Goal: Task Accomplishment & Management: Manage account settings

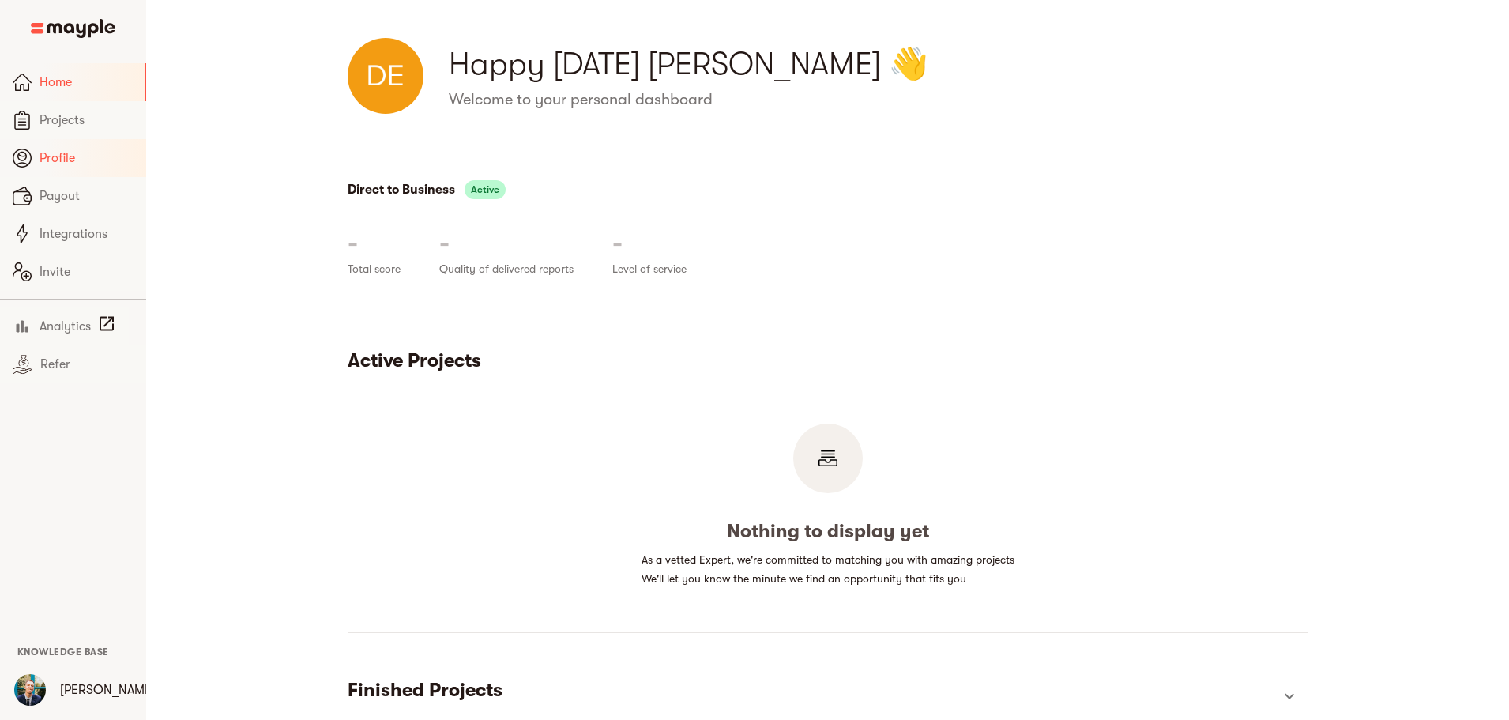
click at [39, 153] on link "Profile" at bounding box center [73, 158] width 146 height 38
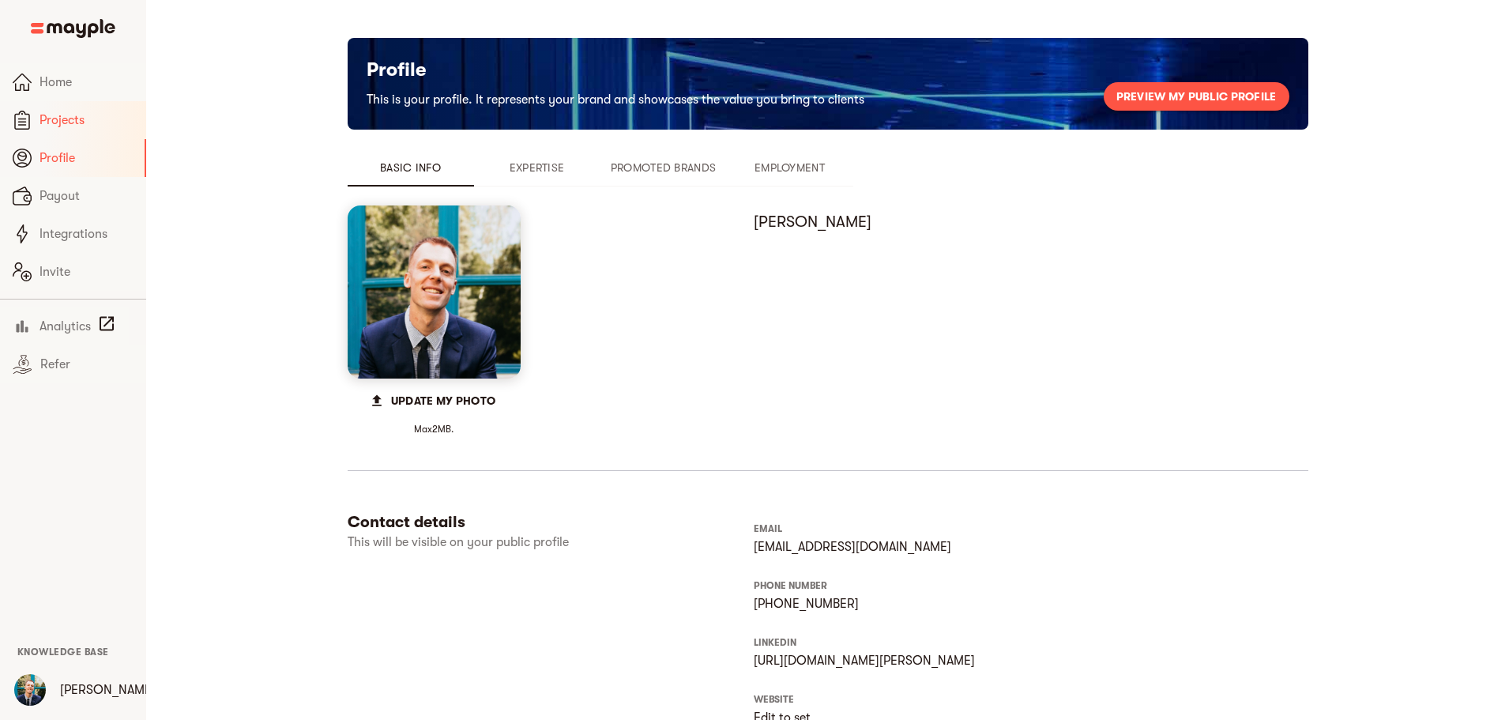
click at [74, 115] on span "Projects" at bounding box center [87, 120] width 94 height 19
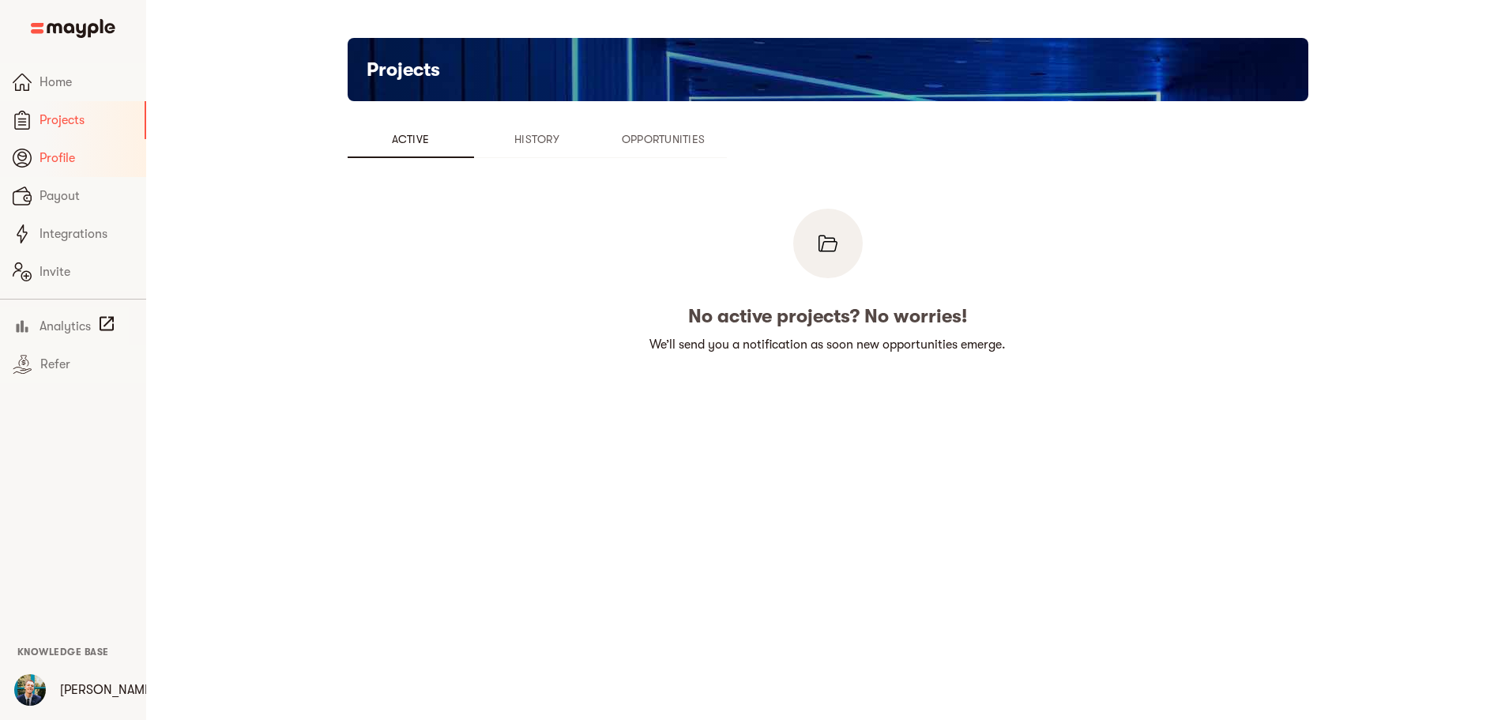
click at [71, 156] on span "Profile" at bounding box center [87, 158] width 94 height 19
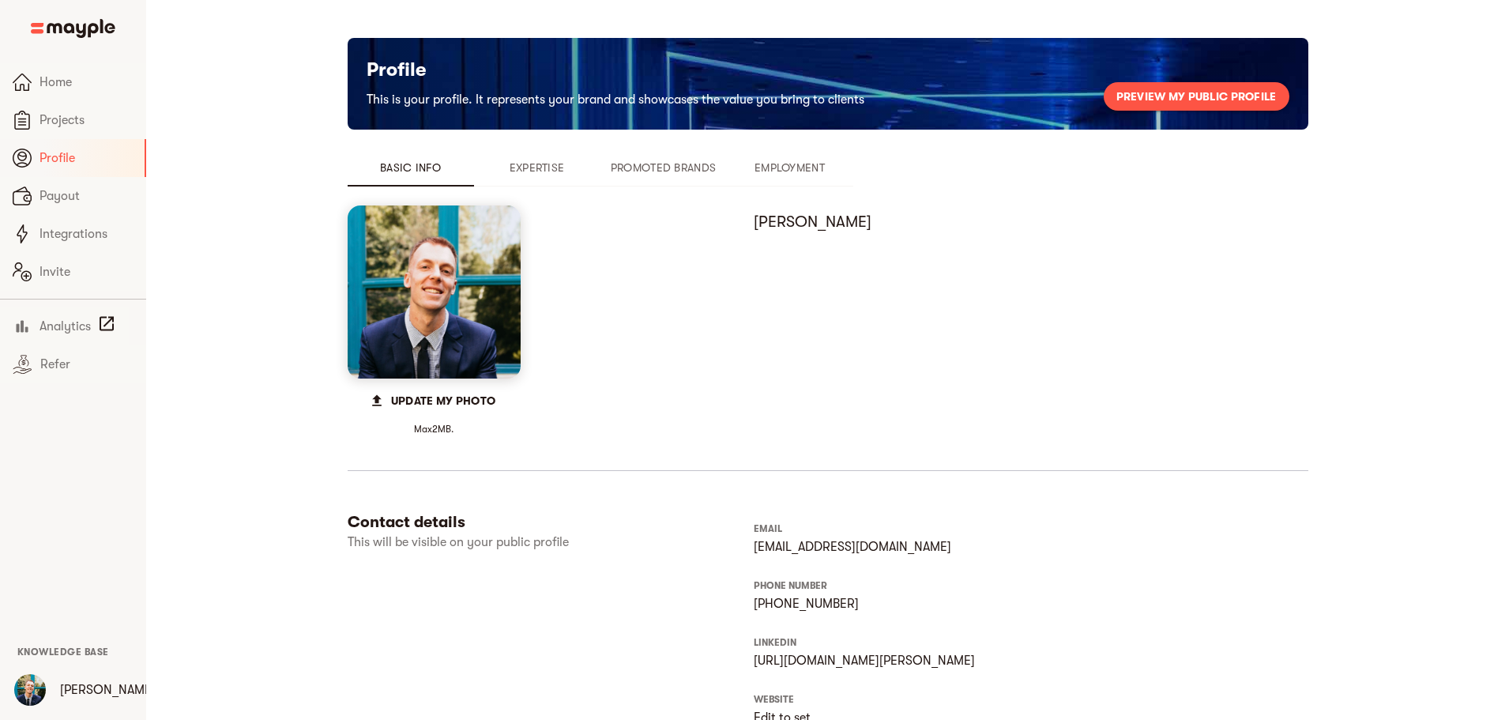
click at [610, 169] on span "Promoted Brands" at bounding box center [663, 167] width 107 height 19
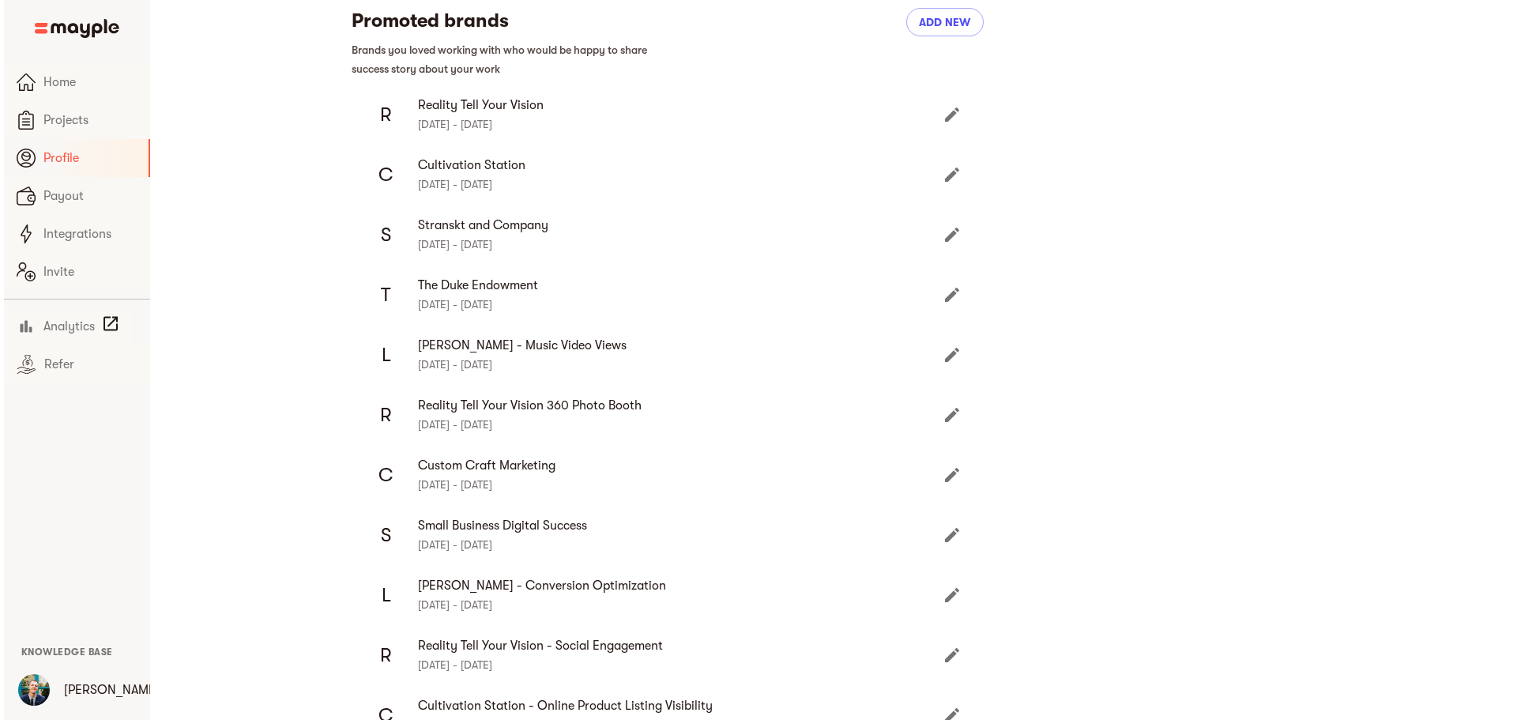
scroll to position [201, 0]
click at [939, 289] on icon "Edit" at bounding box center [948, 291] width 19 height 19
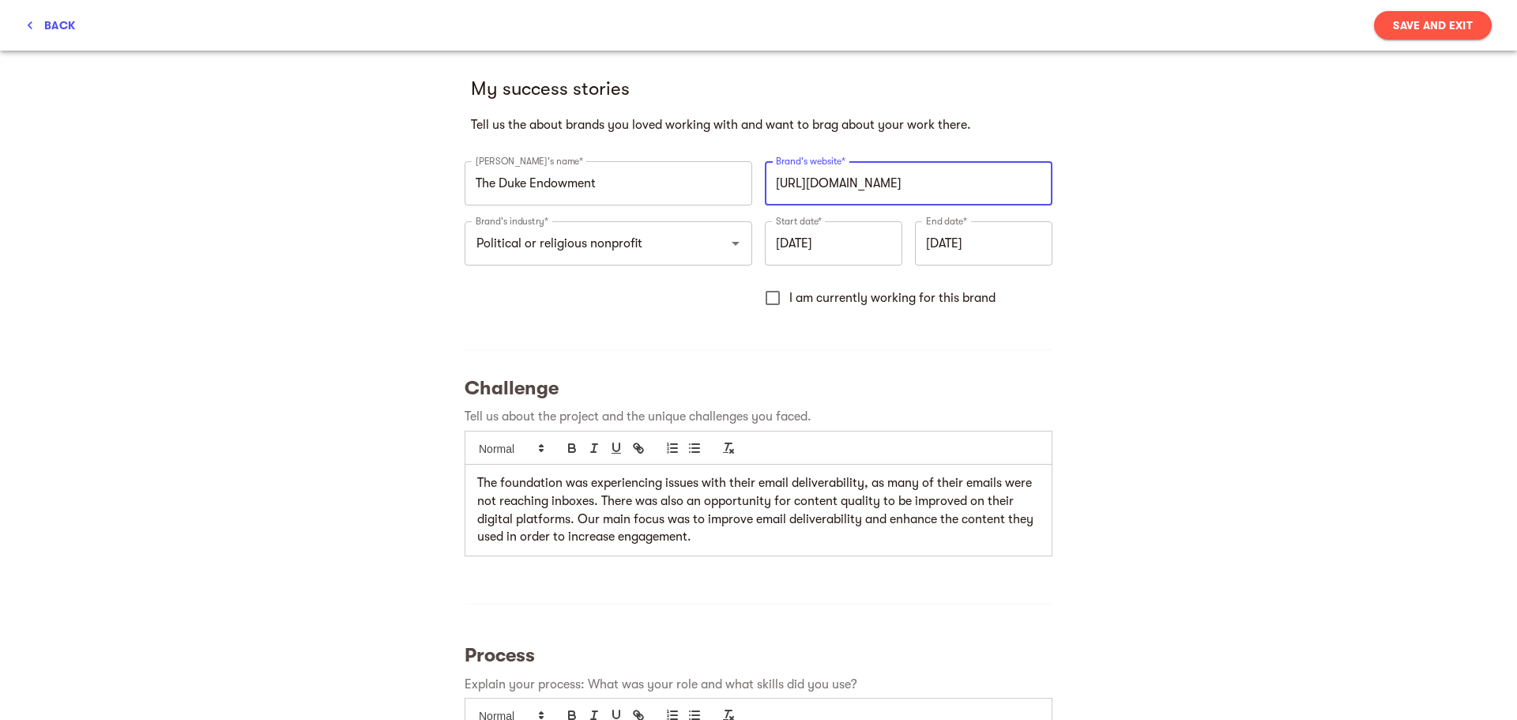
click at [902, 183] on input "[URL][DOMAIN_NAME]" at bounding box center [909, 183] width 288 height 44
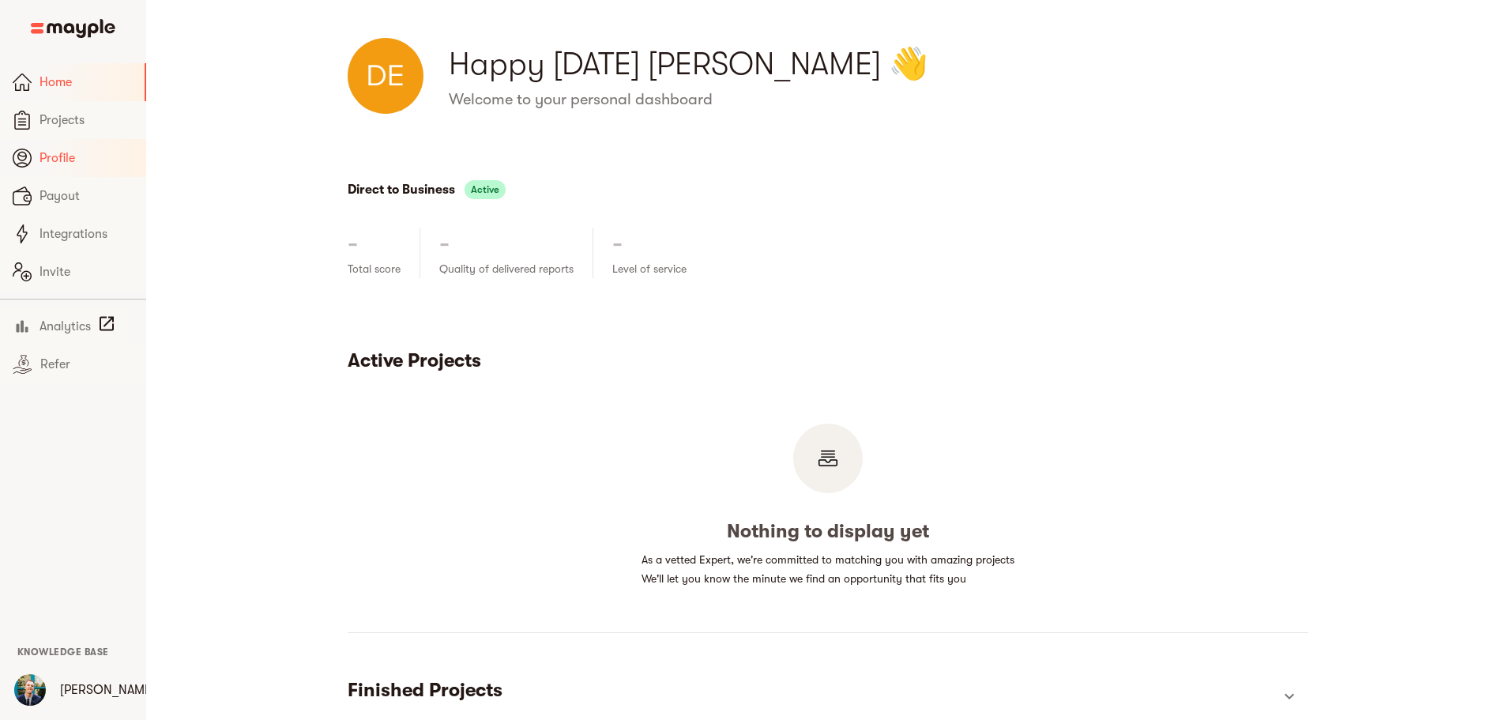
click at [62, 170] on link "Profile" at bounding box center [73, 158] width 146 height 38
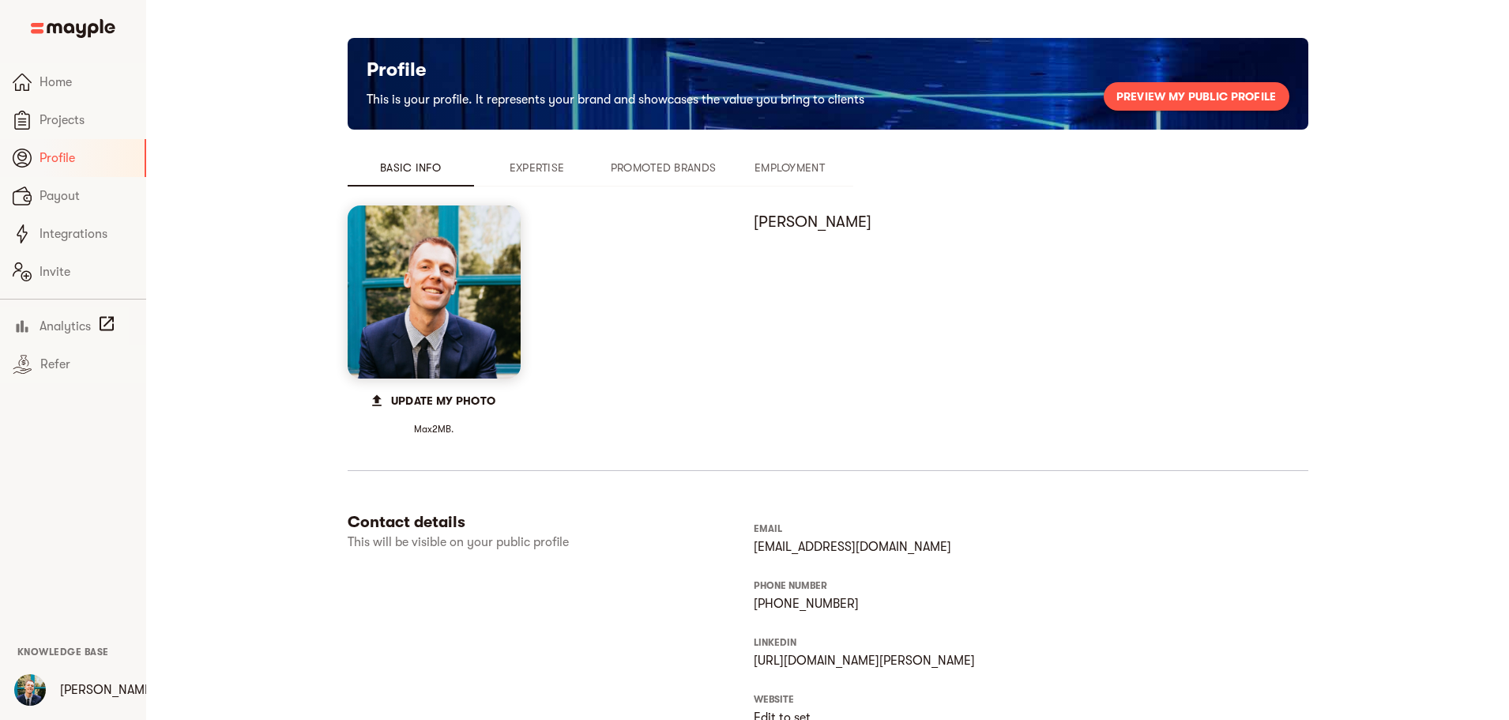
click at [601, 151] on button "Promoted Brands" at bounding box center [664, 168] width 126 height 38
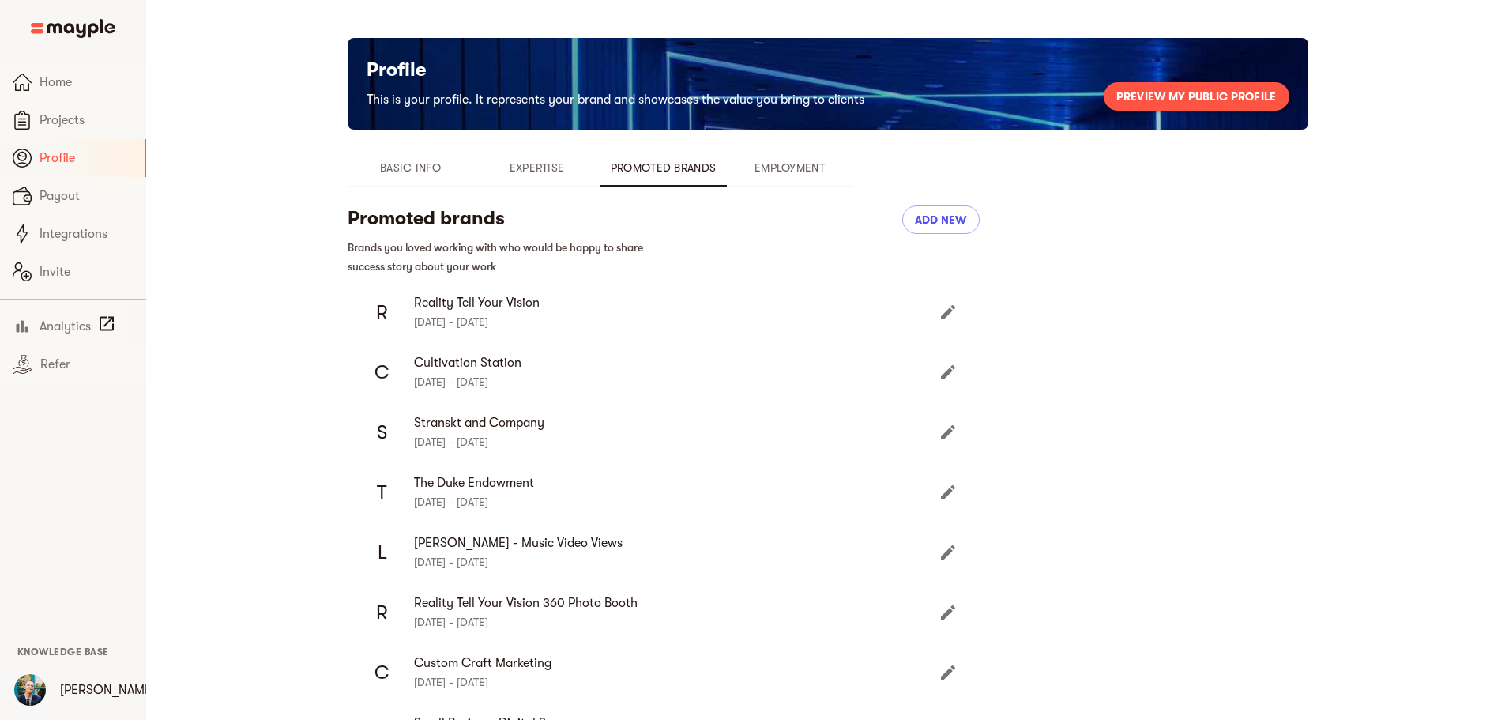
click at [939, 494] on icon "Edit" at bounding box center [948, 492] width 19 height 19
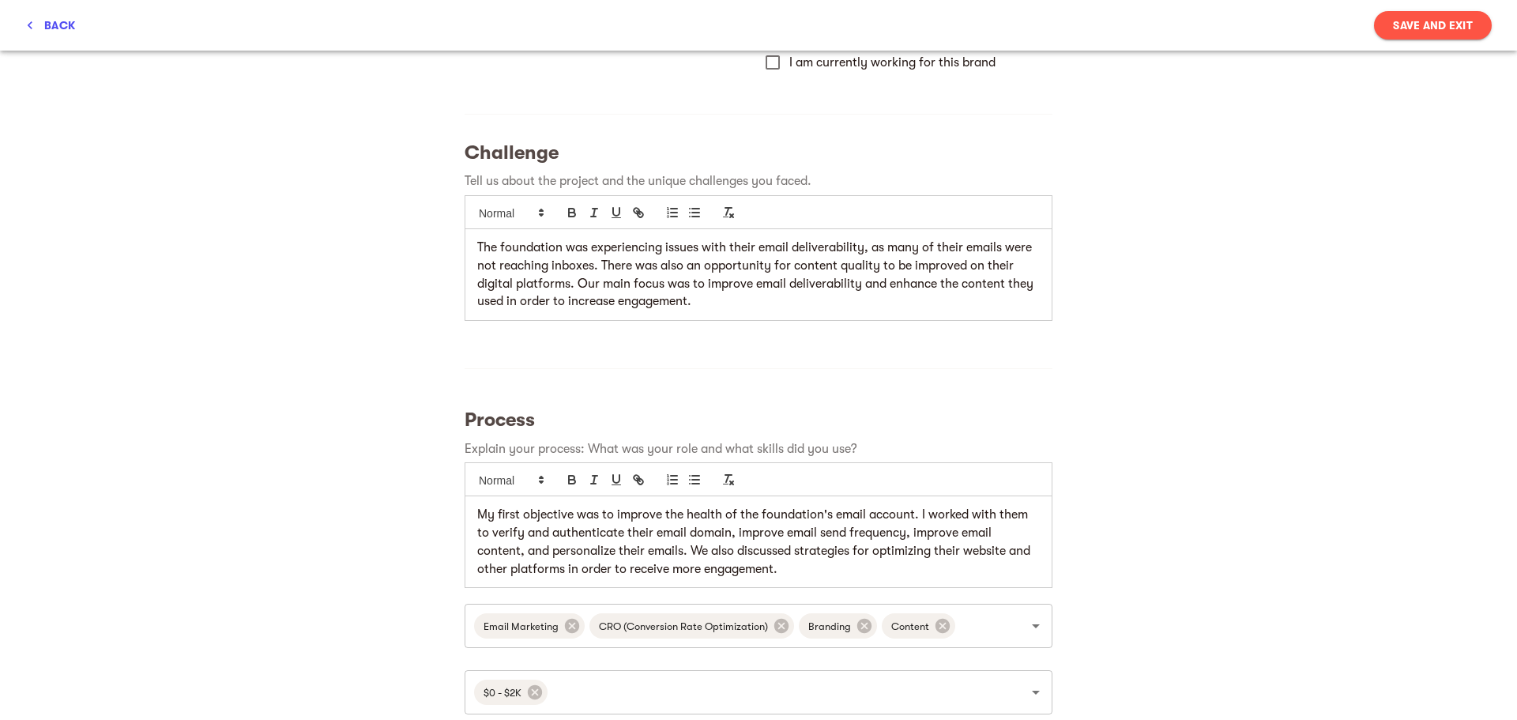
scroll to position [237, 0]
click at [563, 341] on div at bounding box center [758, 367] width 601 height 64
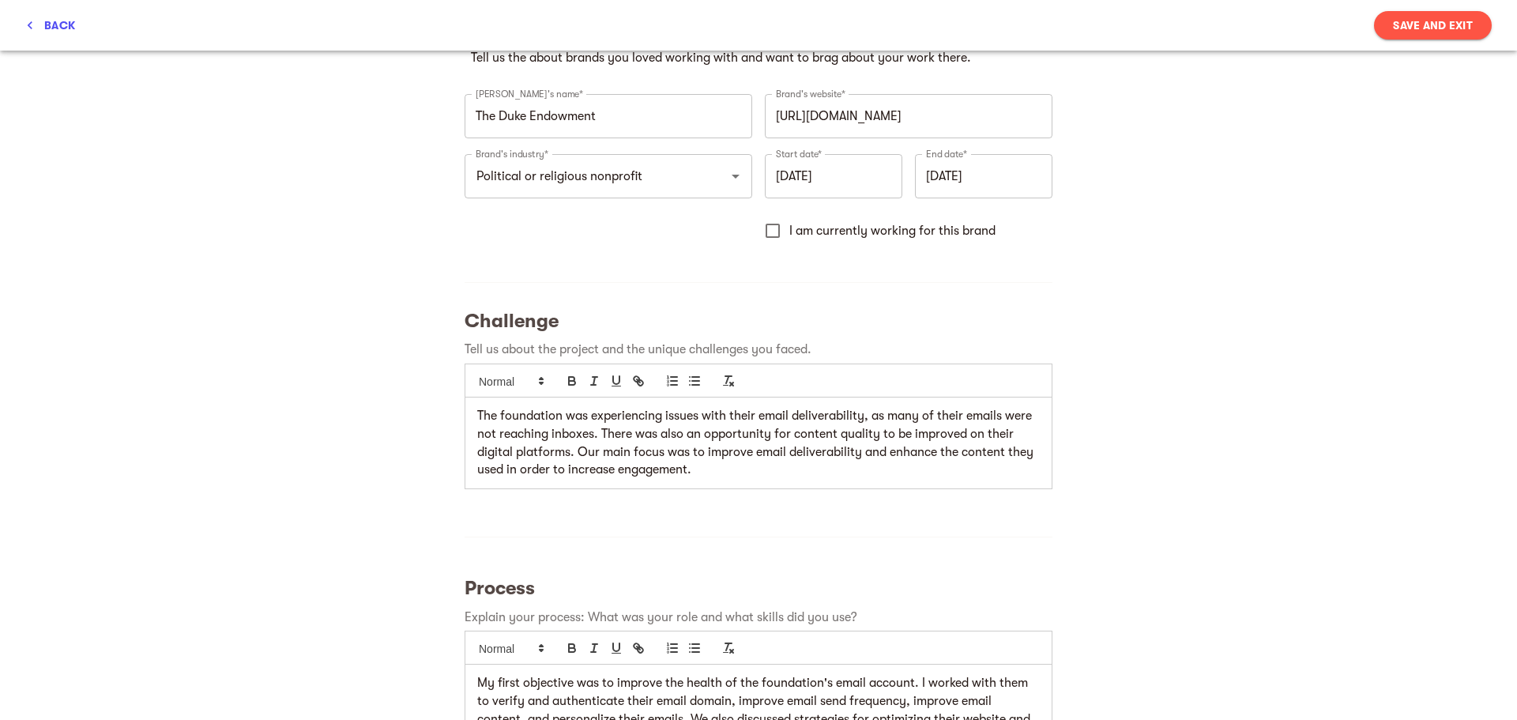
scroll to position [158, 0]
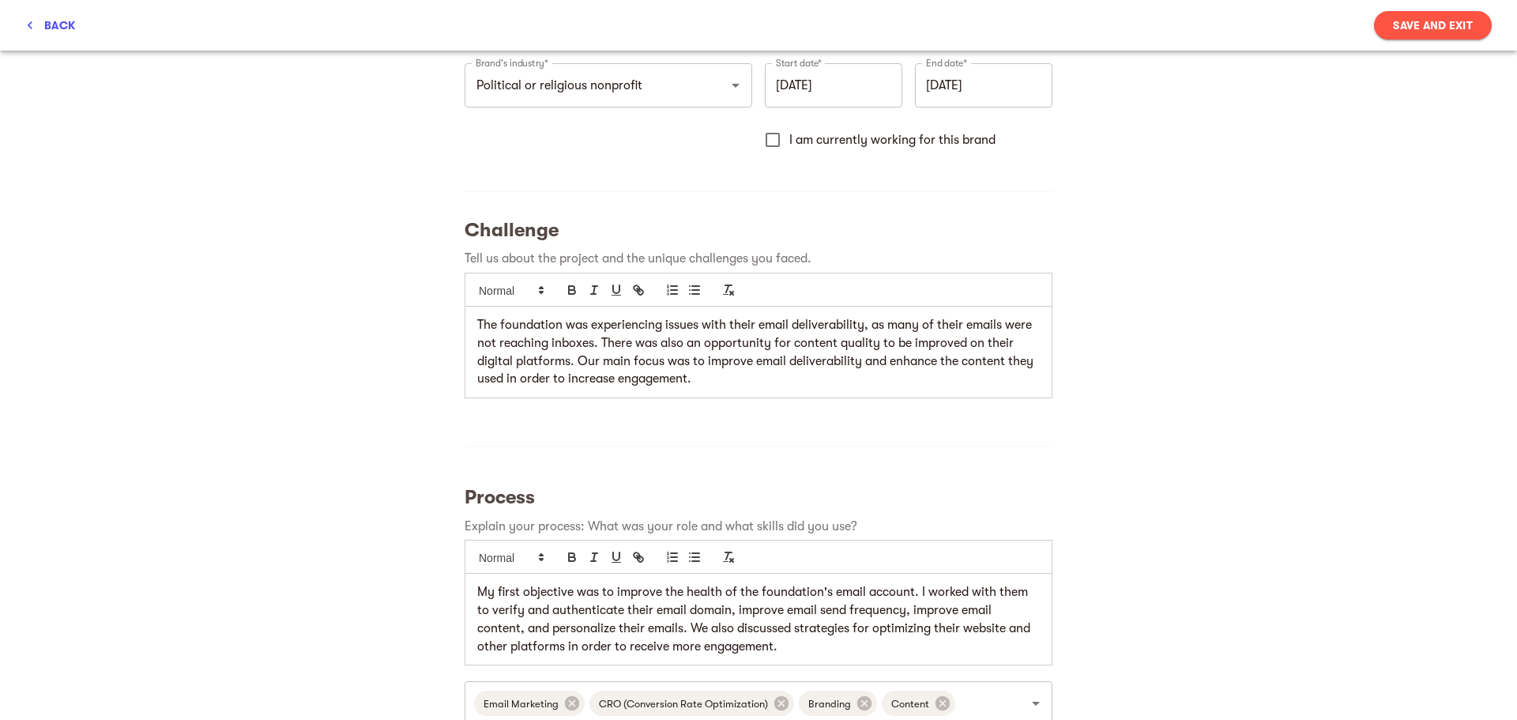
click at [786, 390] on div "The foundation was experiencing issues with their email deliverability, as many…" at bounding box center [758, 352] width 586 height 91
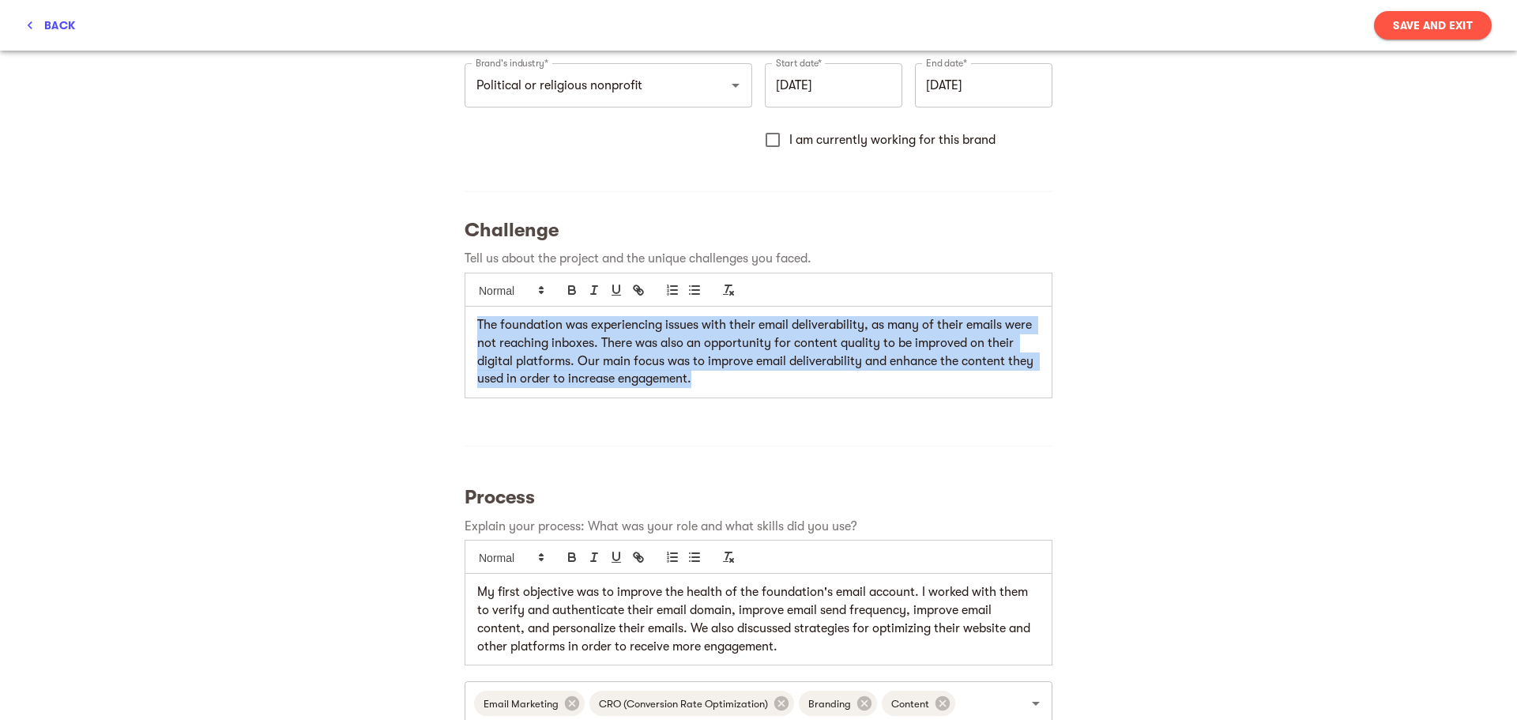
drag, startPoint x: 716, startPoint y: 379, endPoint x: 447, endPoint y: 330, distance: 273.3
copy p "The foundation was experiencing issues with their email deliverability, as many…"
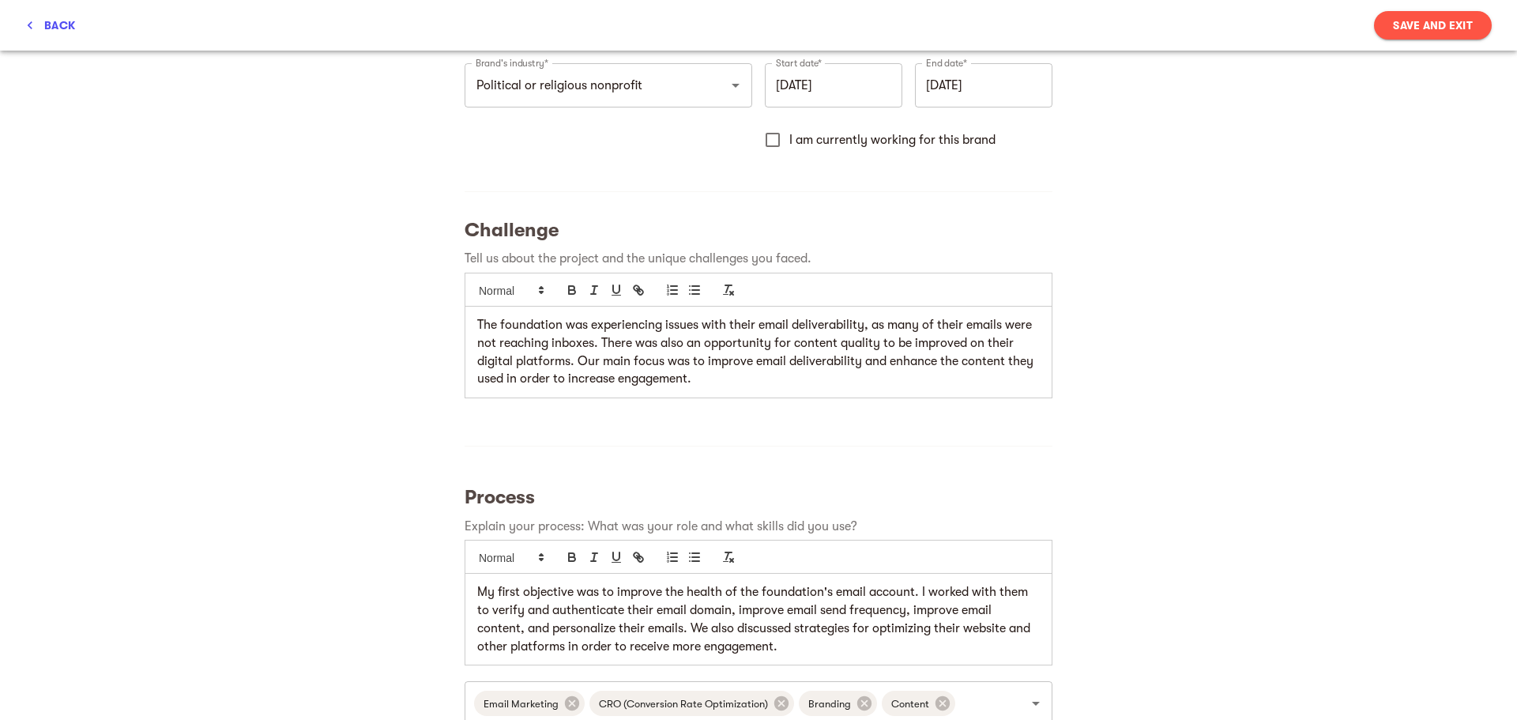
click at [552, 612] on p "My first objective was to improve the health of the foundation's email account.…" at bounding box center [758, 619] width 563 height 72
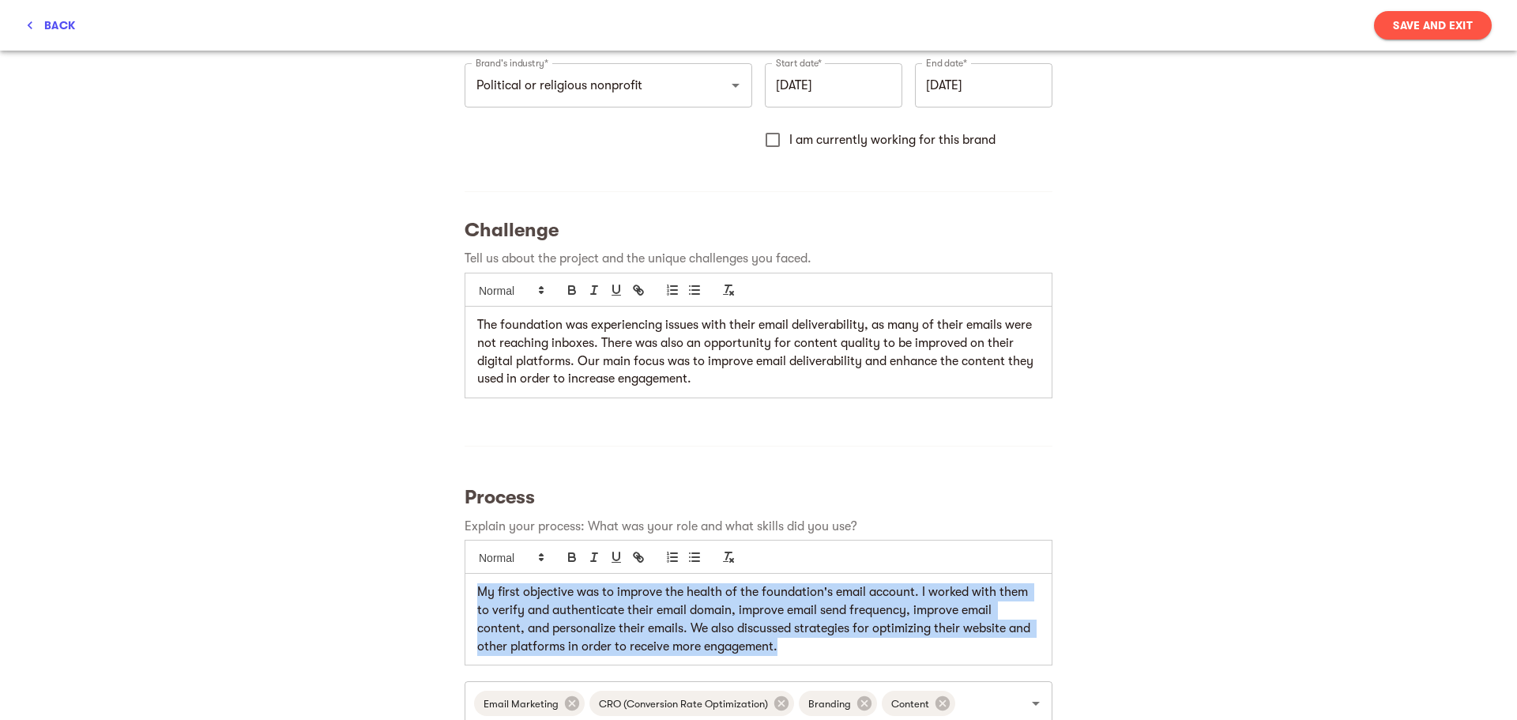
click at [552, 612] on p "My first objective was to improve the health of the foundation's email account.…" at bounding box center [758, 619] width 563 height 72
copy p "My first objective was to improve the health of the foundation's email account.…"
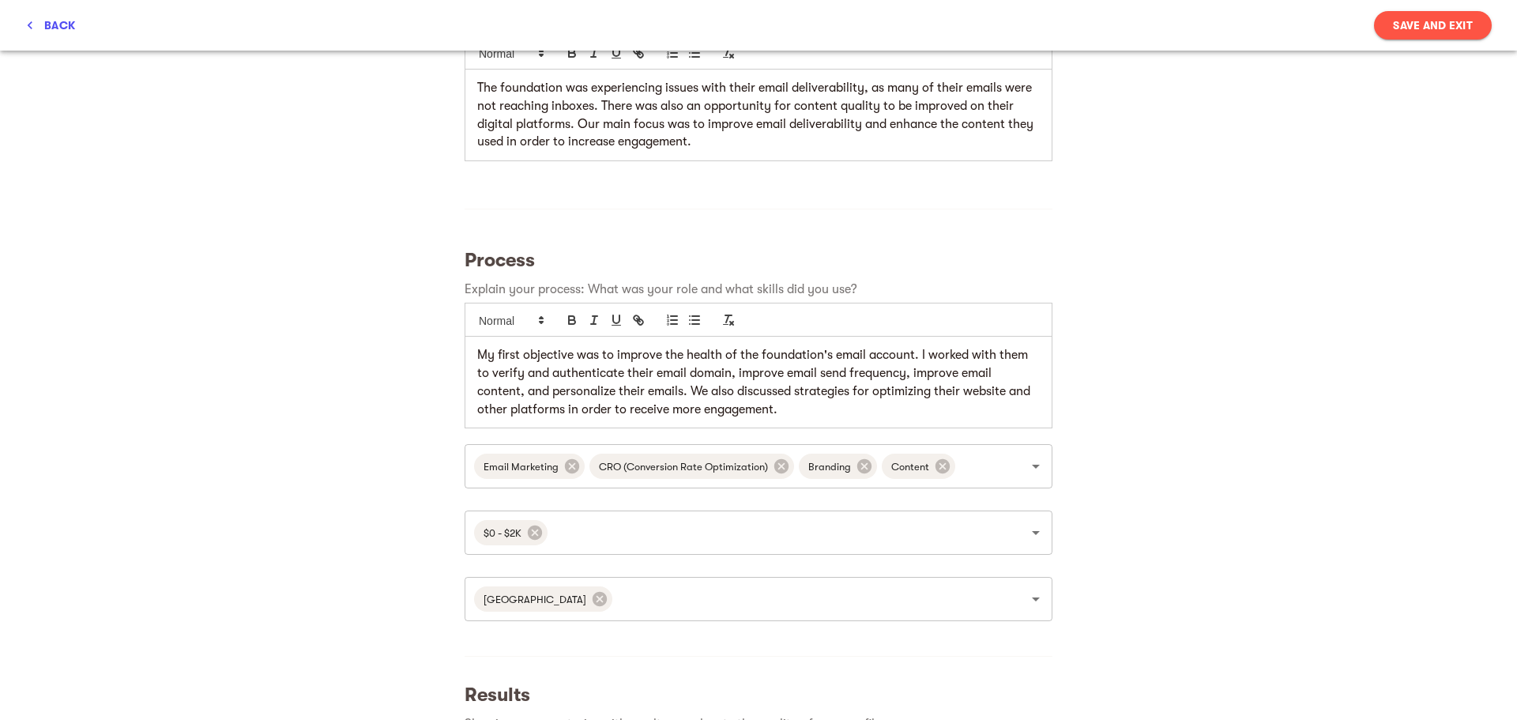
click at [1367, 479] on div "My success stories Tell us the about brands you loved working with and want to …" at bounding box center [758, 501] width 1517 height 1692
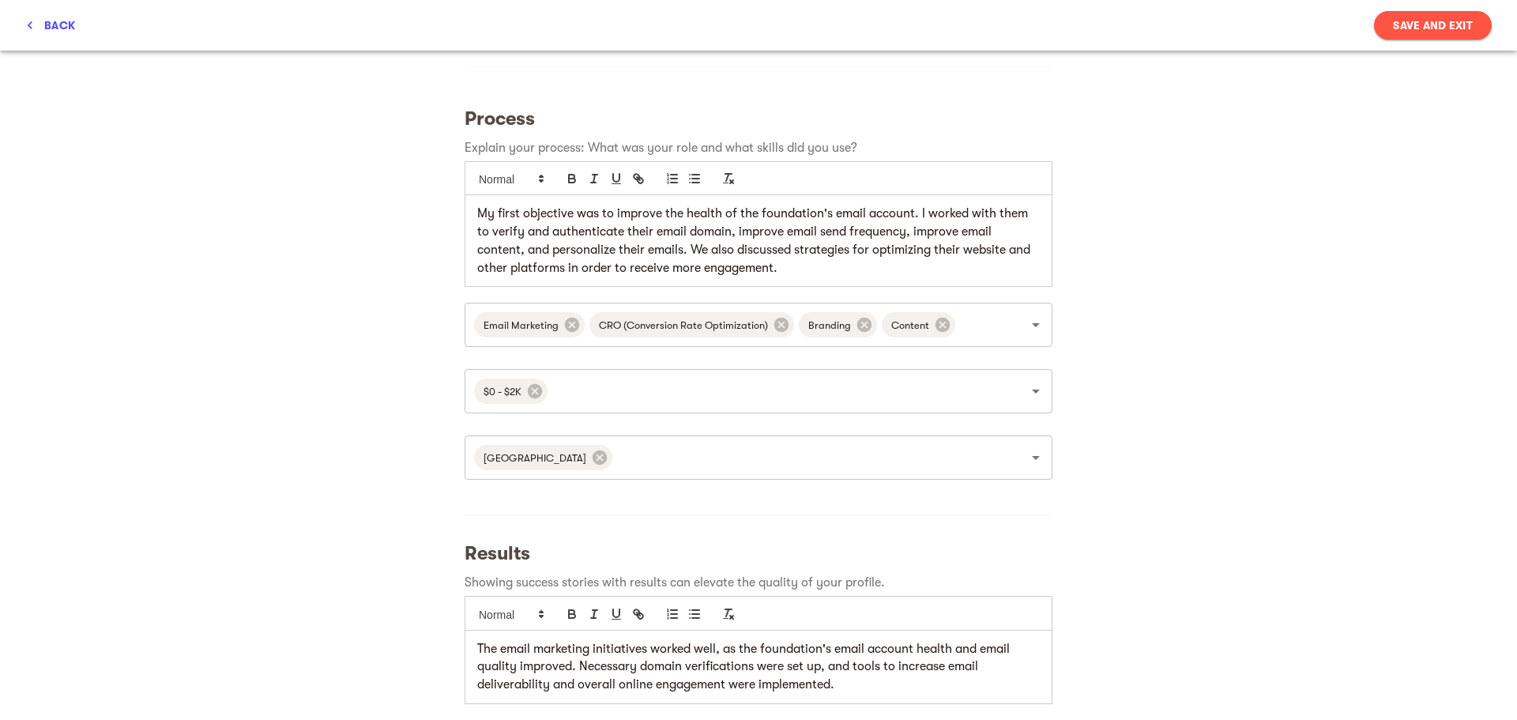
scroll to position [711, 0]
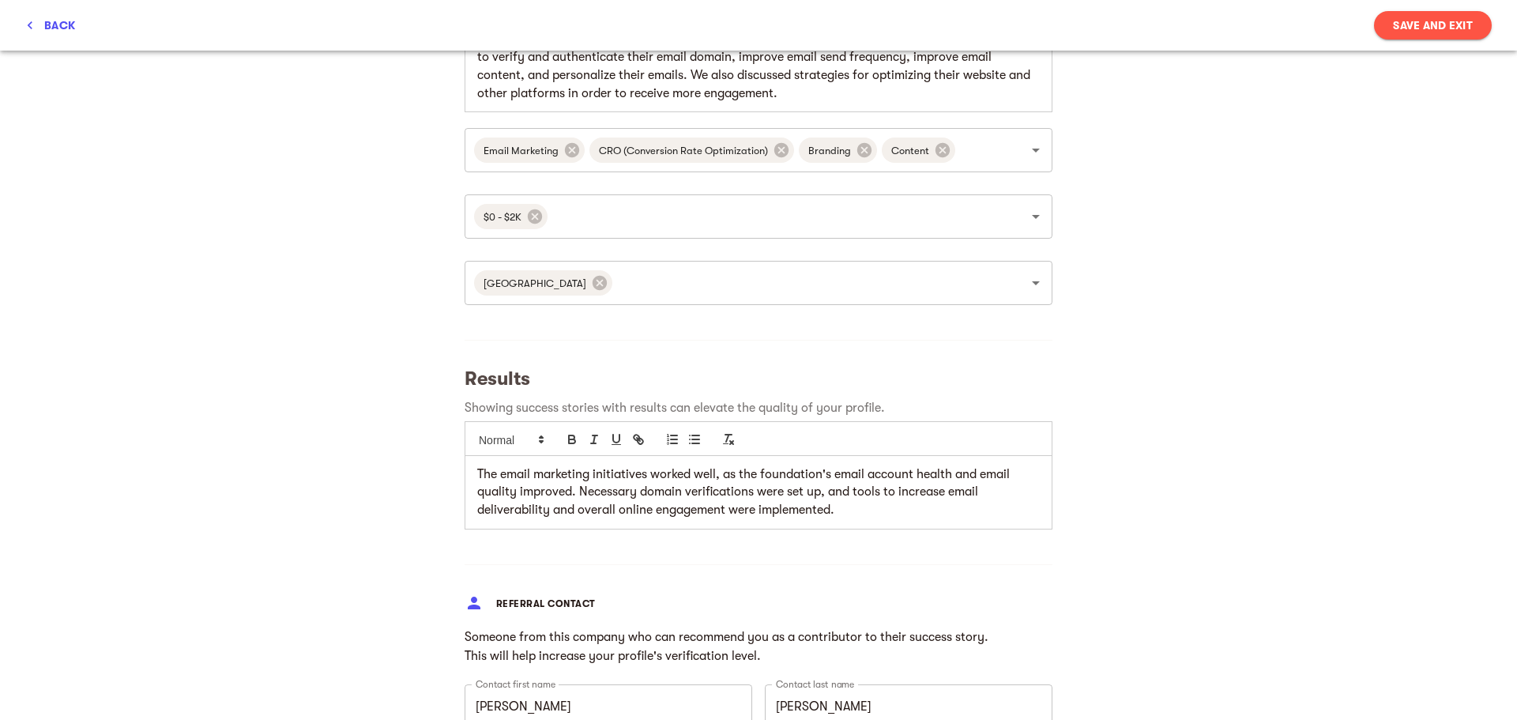
click at [652, 486] on p "The email marketing initiatives worked well, as the foundation's email account …" at bounding box center [758, 492] width 563 height 54
click at [651, 486] on p "The email marketing initiatives worked well, as the foundation's email account …" at bounding box center [758, 492] width 563 height 54
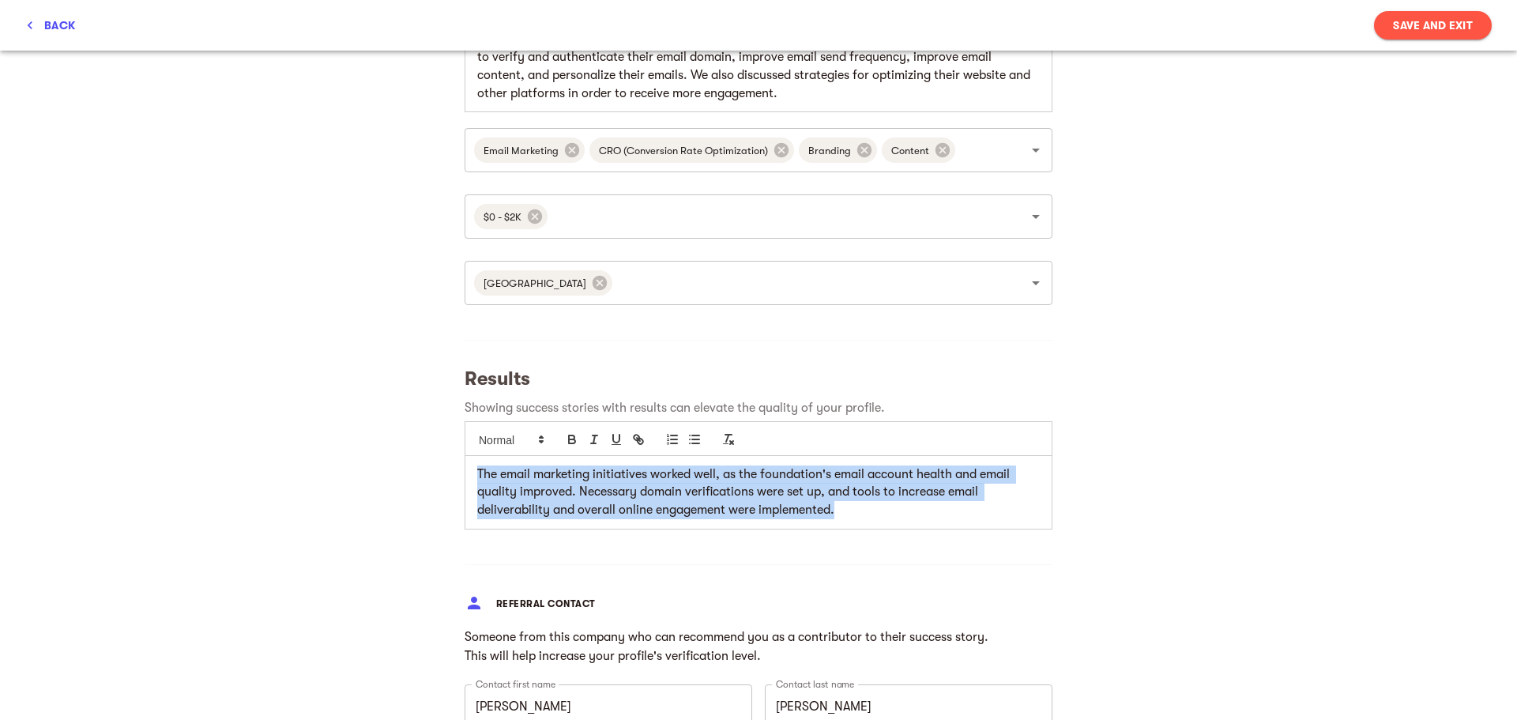
copy p "The email marketing initiatives worked well, as the foundation's email account …"
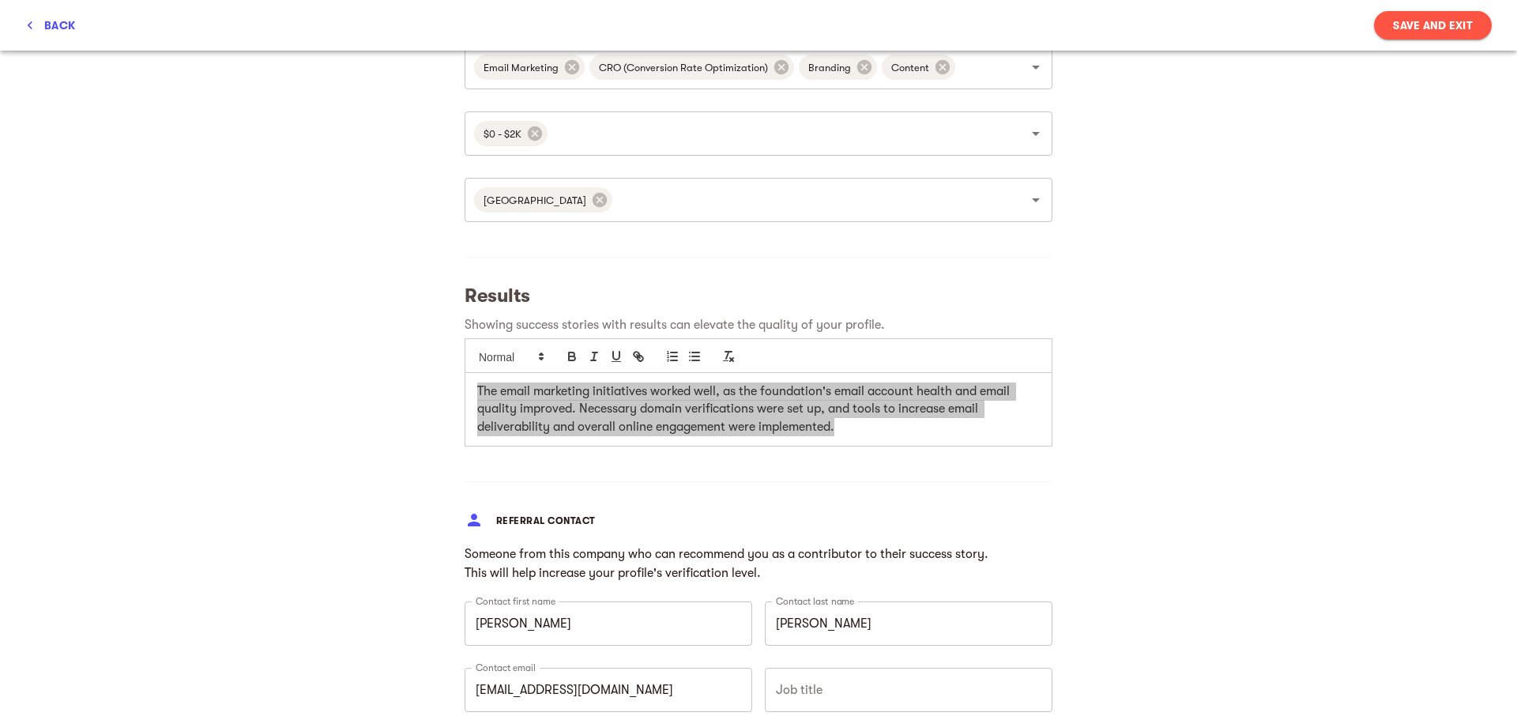
scroll to position [948, 0]
